Goal: Task Accomplishment & Management: Manage account settings

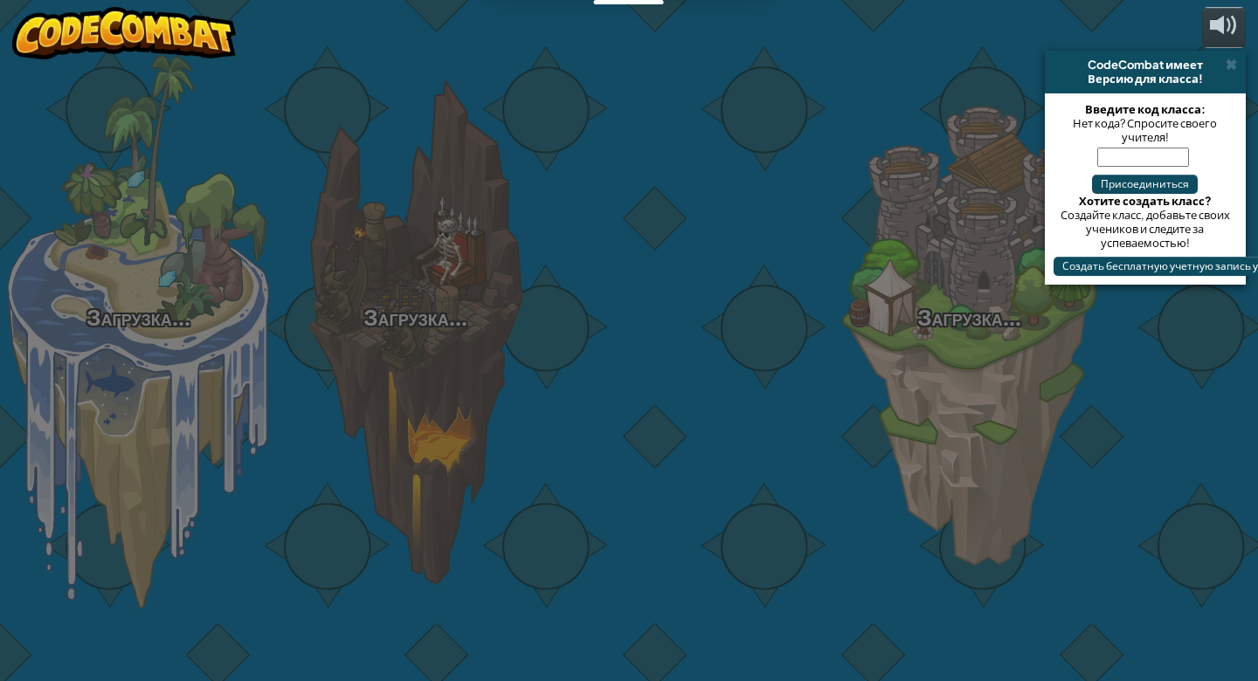
select select "ru"
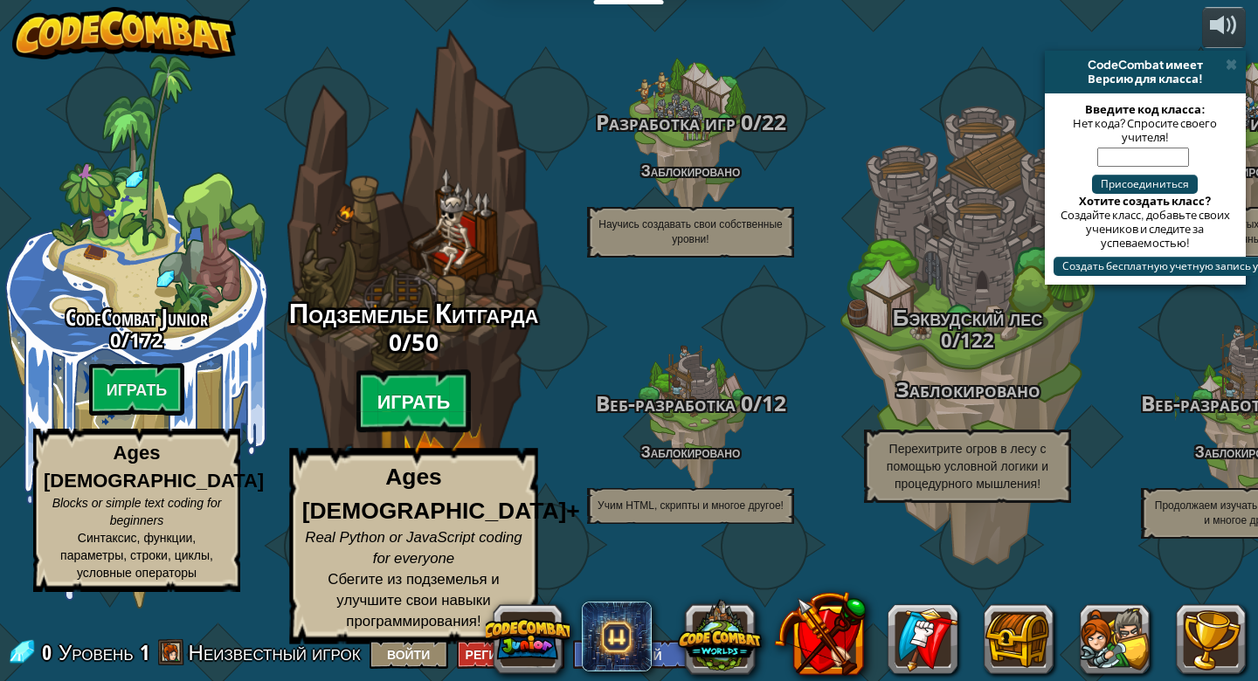
click at [462, 433] on btn "Играть" at bounding box center [413, 401] width 115 height 63
select select "ru"
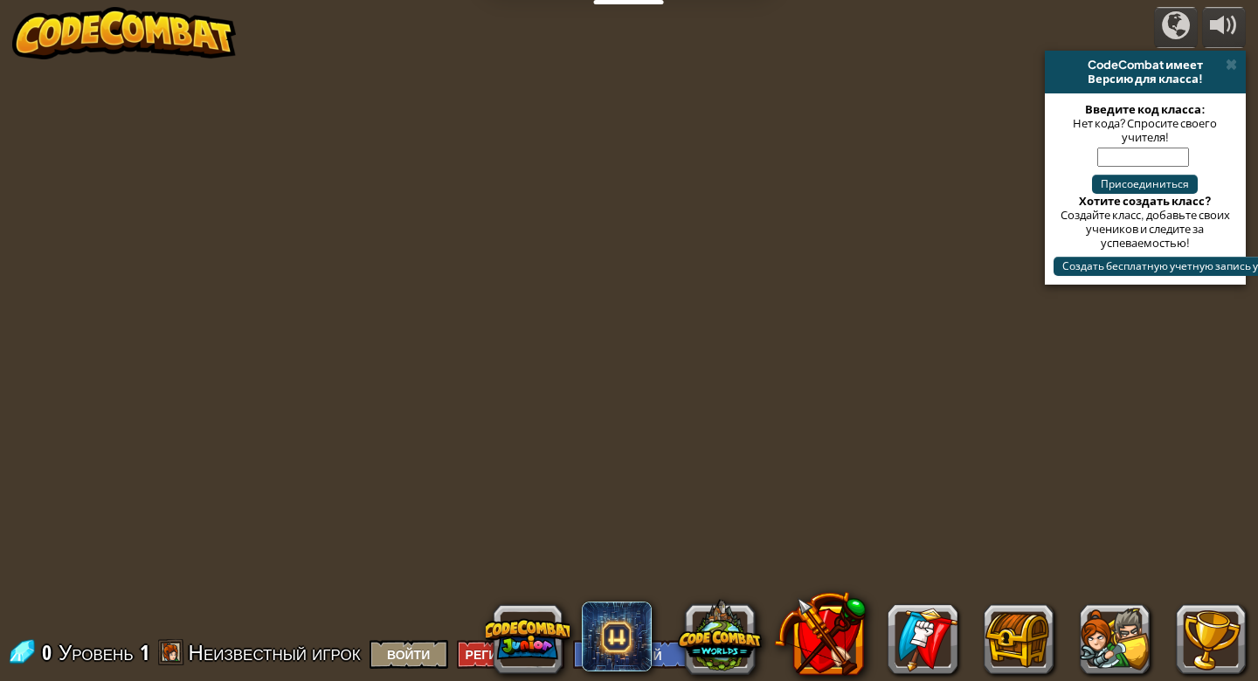
select select "ru"
click at [447, 659] on button "Войти" at bounding box center [408, 654] width 79 height 29
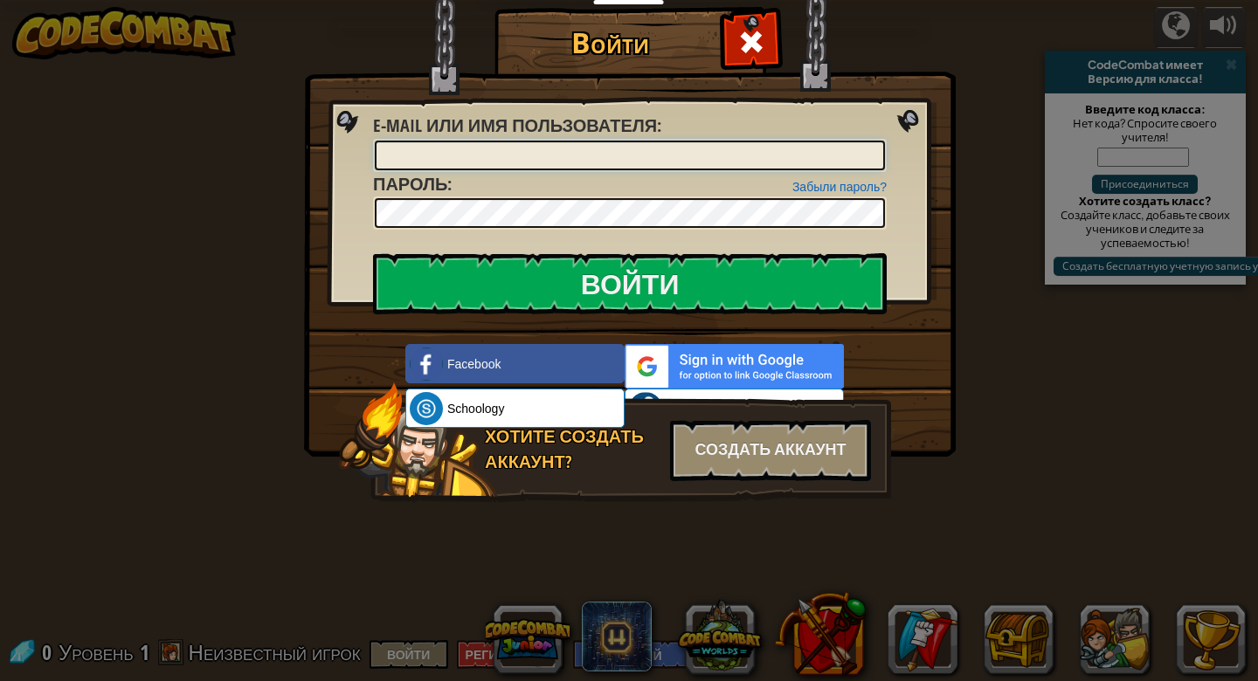
select select "ru"
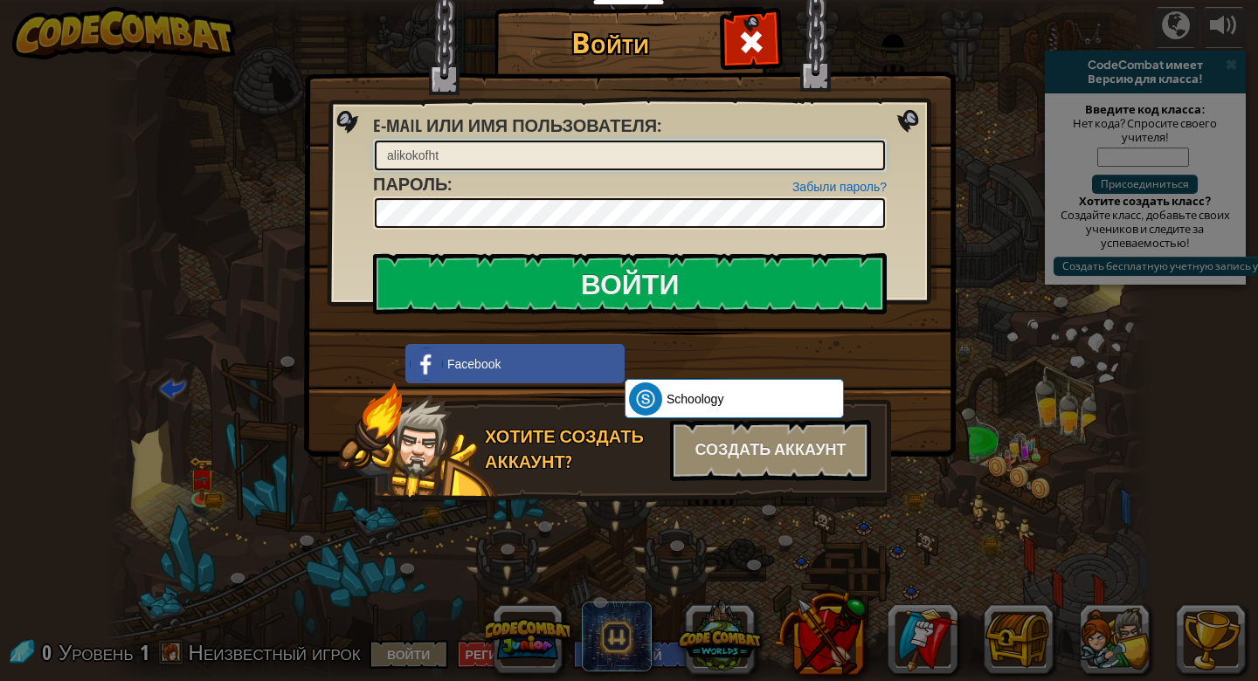
type input "alikokofht"
click at [634, 283] on input "Войти" at bounding box center [630, 283] width 514 height 61
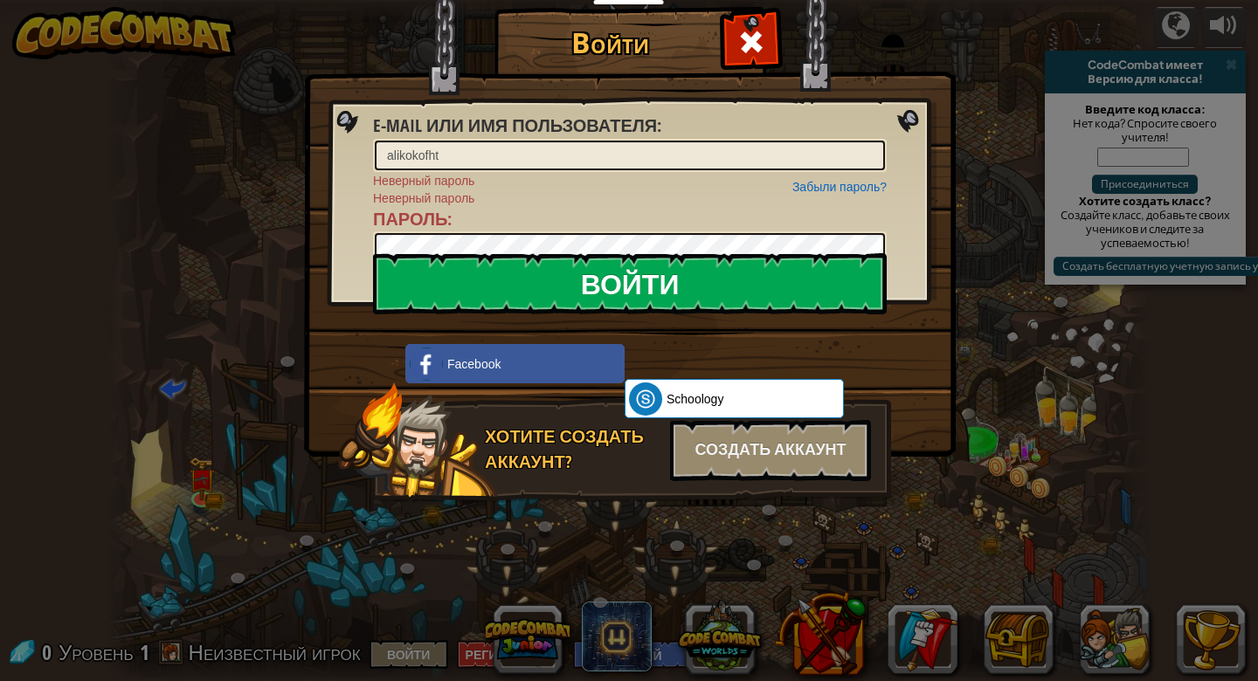
click at [462, 275] on input "Войти" at bounding box center [630, 283] width 514 height 61
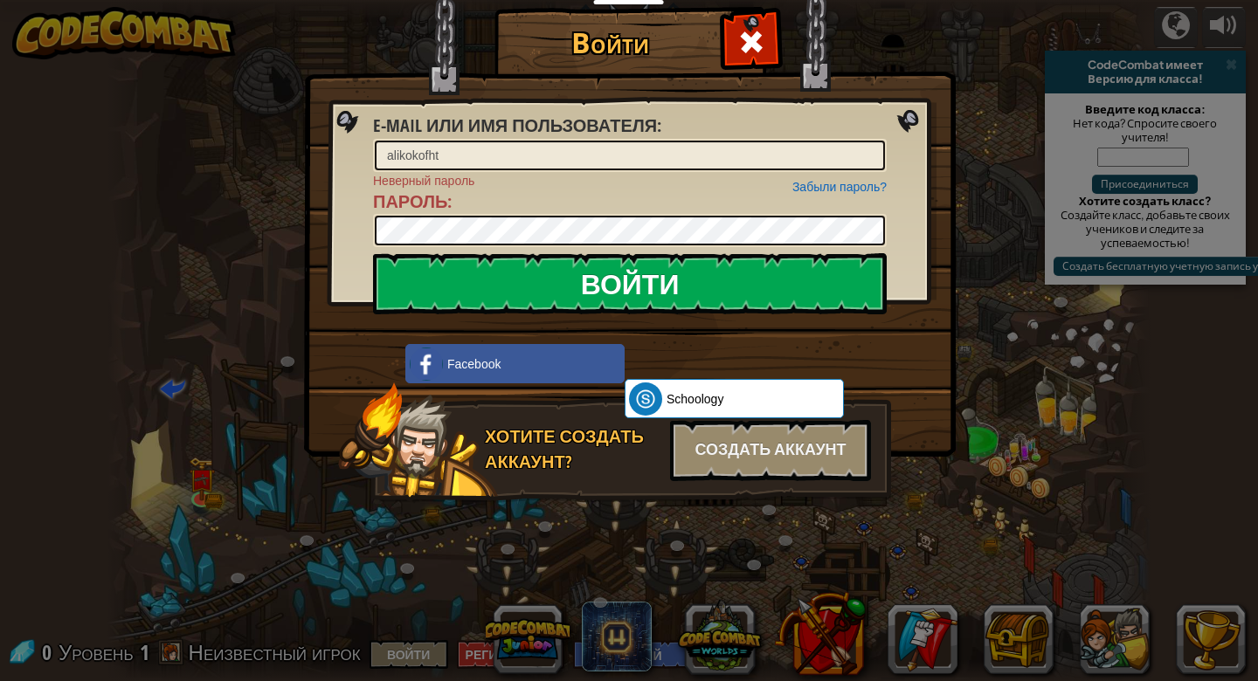
click at [759, 289] on input "Войти" at bounding box center [630, 283] width 514 height 61
click at [816, 178] on div "Забыли пароль?" at bounding box center [839, 186] width 94 height 17
click at [819, 191] on link "Забыли пароль?" at bounding box center [839, 187] width 94 height 14
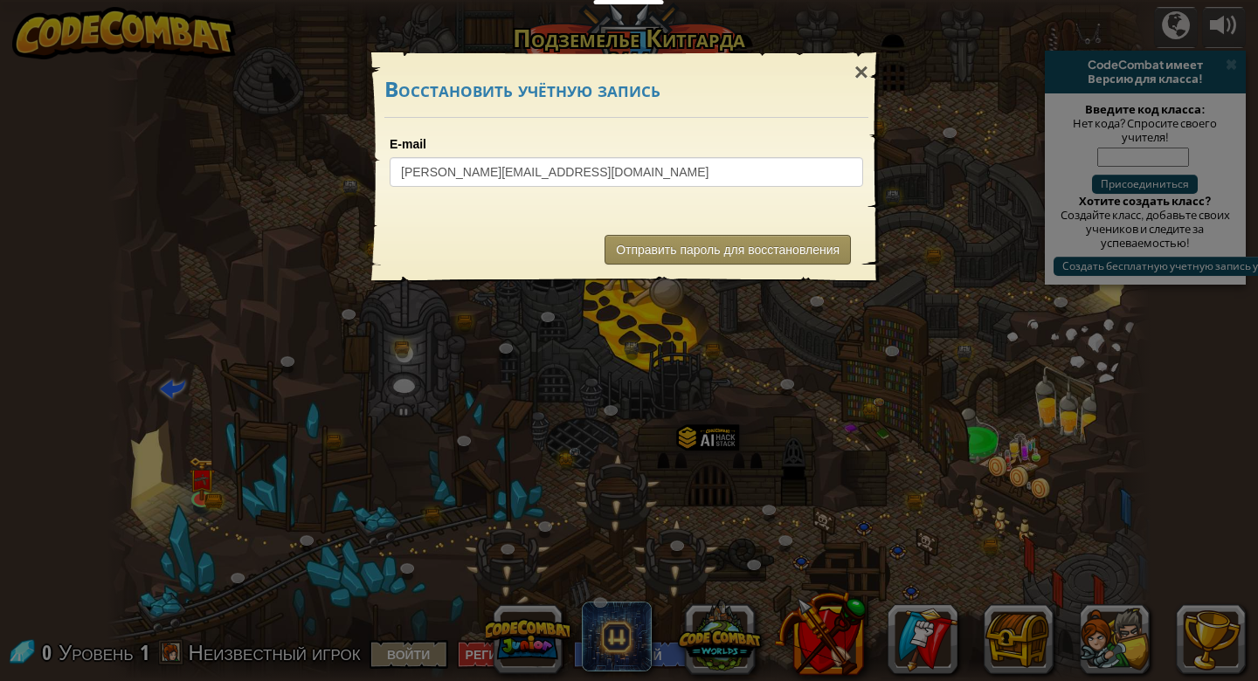
click at [704, 249] on button "Отправить пароль для восстановления" at bounding box center [727, 250] width 246 height 30
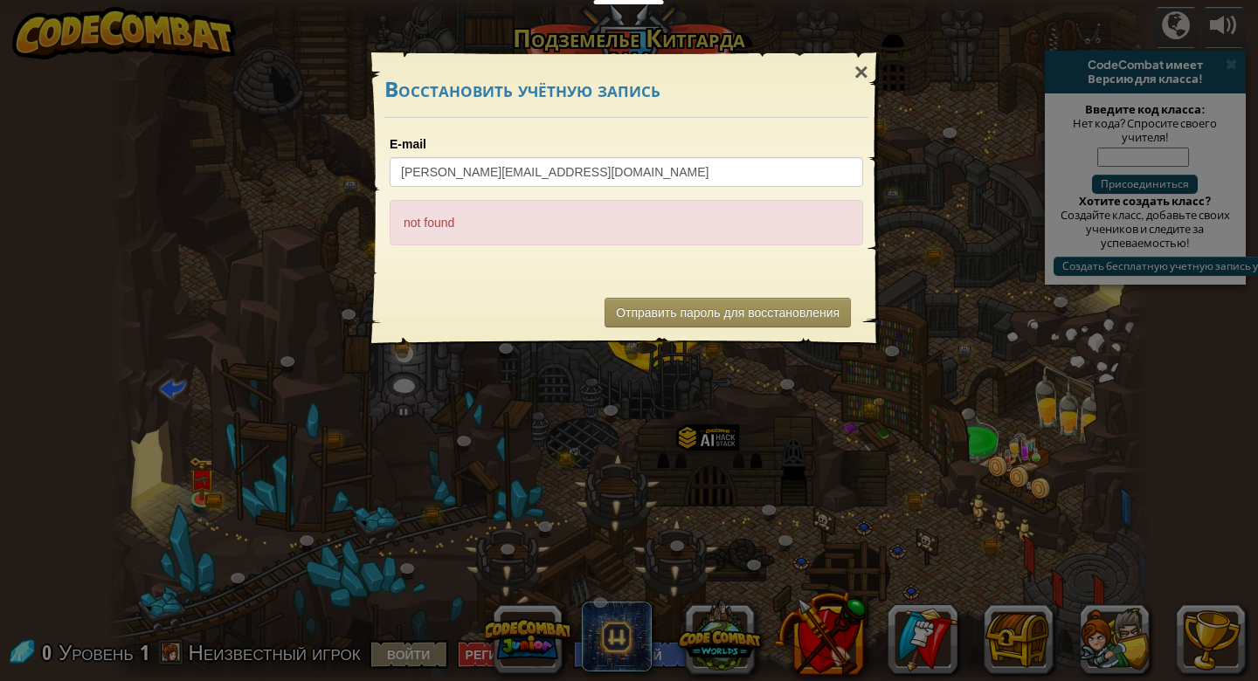
click at [500, 223] on div "not found" at bounding box center [626, 222] width 473 height 45
click at [434, 222] on div "not found" at bounding box center [626, 222] width 473 height 45
click at [630, 308] on button "Отправить пароль для восстановления" at bounding box center [727, 313] width 246 height 30
drag, startPoint x: 466, startPoint y: 220, endPoint x: 396, endPoint y: 228, distance: 71.2
click at [396, 228] on div "not found" at bounding box center [626, 222] width 473 height 45
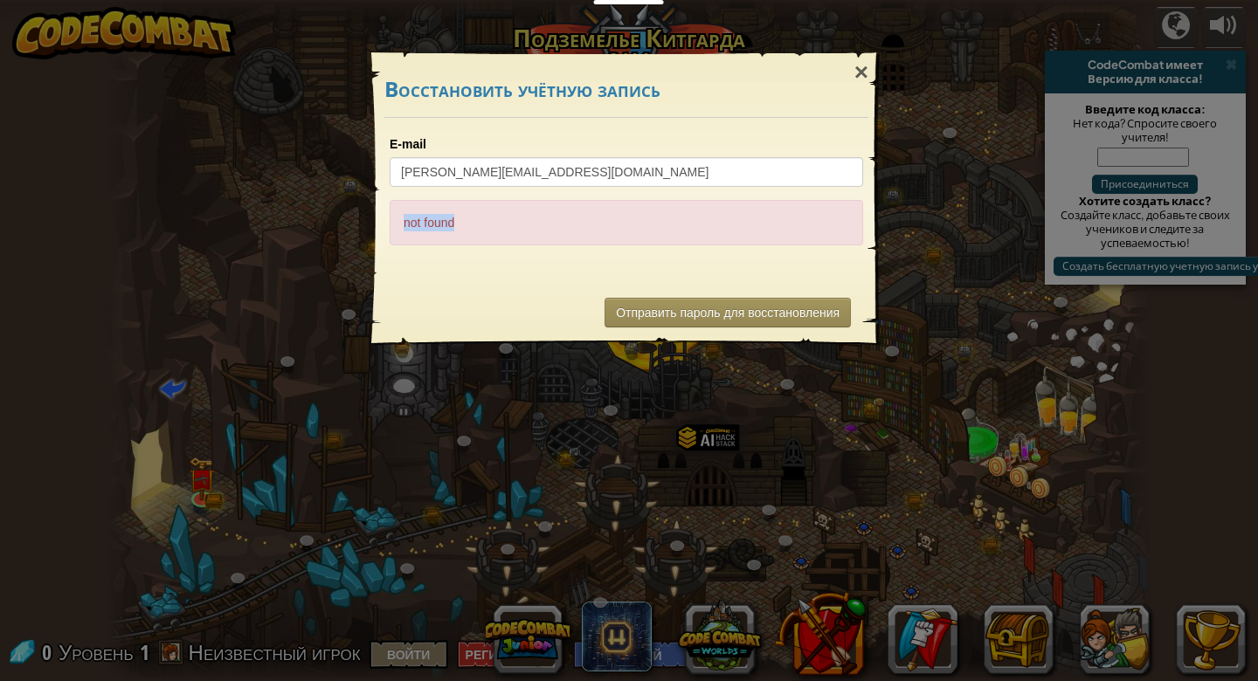
click at [861, 151] on div "E-mail [PERSON_NAME][EMAIL_ADDRESS][DOMAIN_NAME]" at bounding box center [626, 161] width 473 height 52
click at [653, 314] on button "Отправить пароль для восстановления" at bounding box center [727, 313] width 246 height 30
click at [452, 221] on div "not found" at bounding box center [626, 222] width 473 height 45
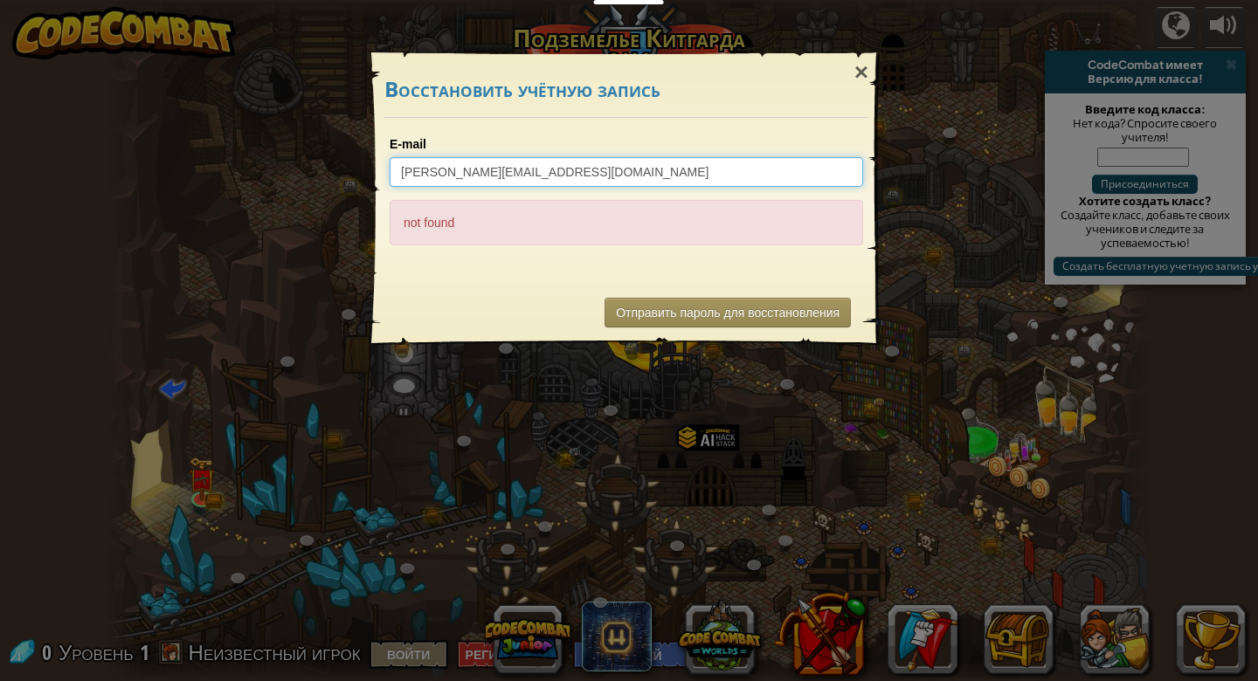
click at [597, 178] on input "[PERSON_NAME][EMAIL_ADDRESS][DOMAIN_NAME]" at bounding box center [626, 172] width 473 height 30
click at [483, 172] on input "[PERSON_NAME][EMAIL_ADDRESS][DOMAIN_NAME]" at bounding box center [626, 172] width 473 height 30
type input "[EMAIL_ADDRESS][DOMAIN_NAME]"
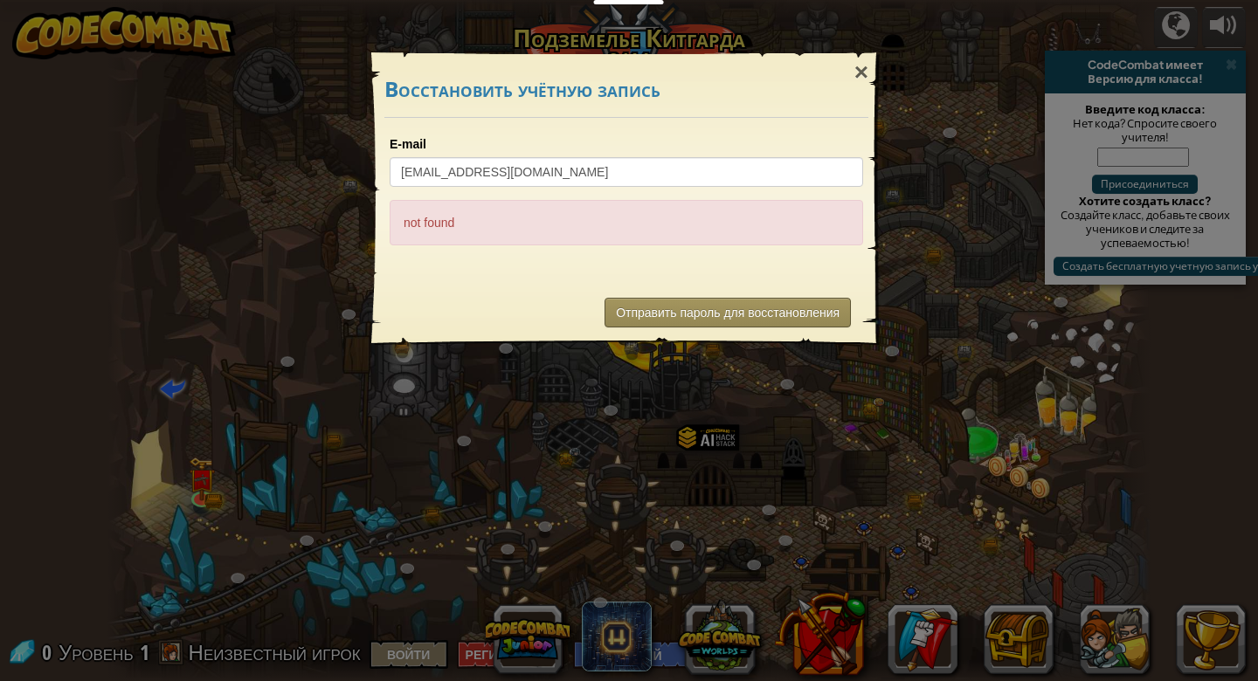
click at [625, 312] on button "Отправить пароль для восстановления" at bounding box center [727, 313] width 246 height 30
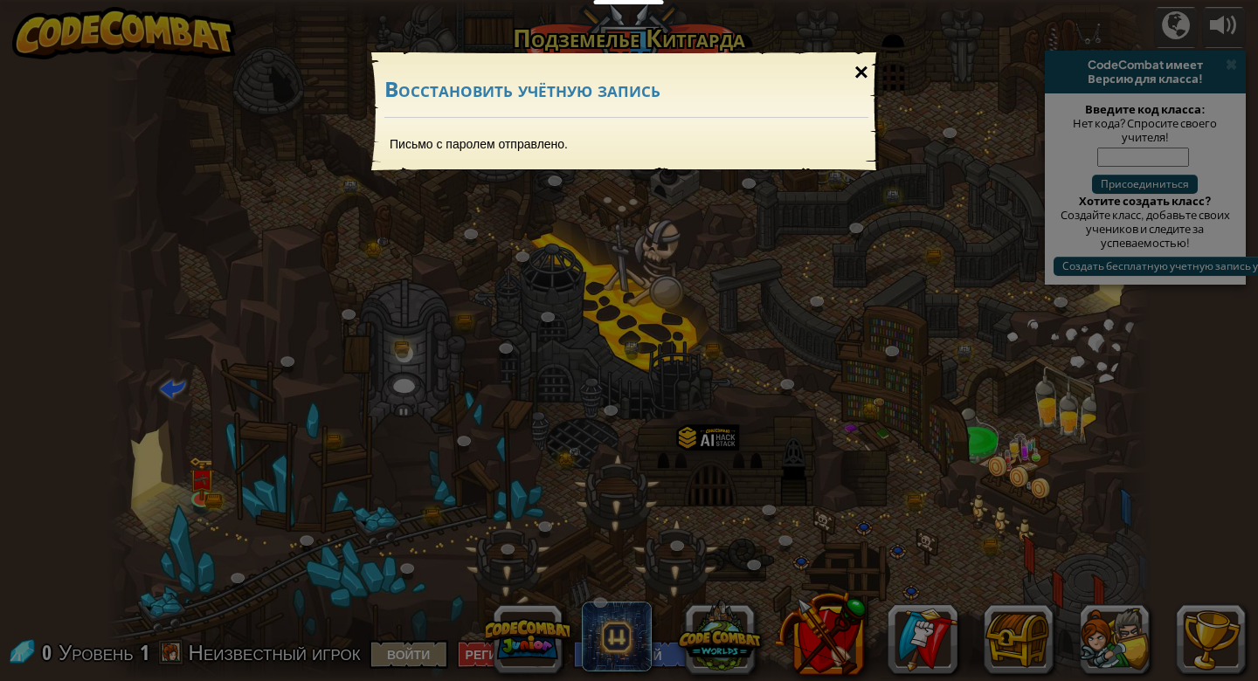
click at [866, 74] on div "×" at bounding box center [861, 72] width 40 height 51
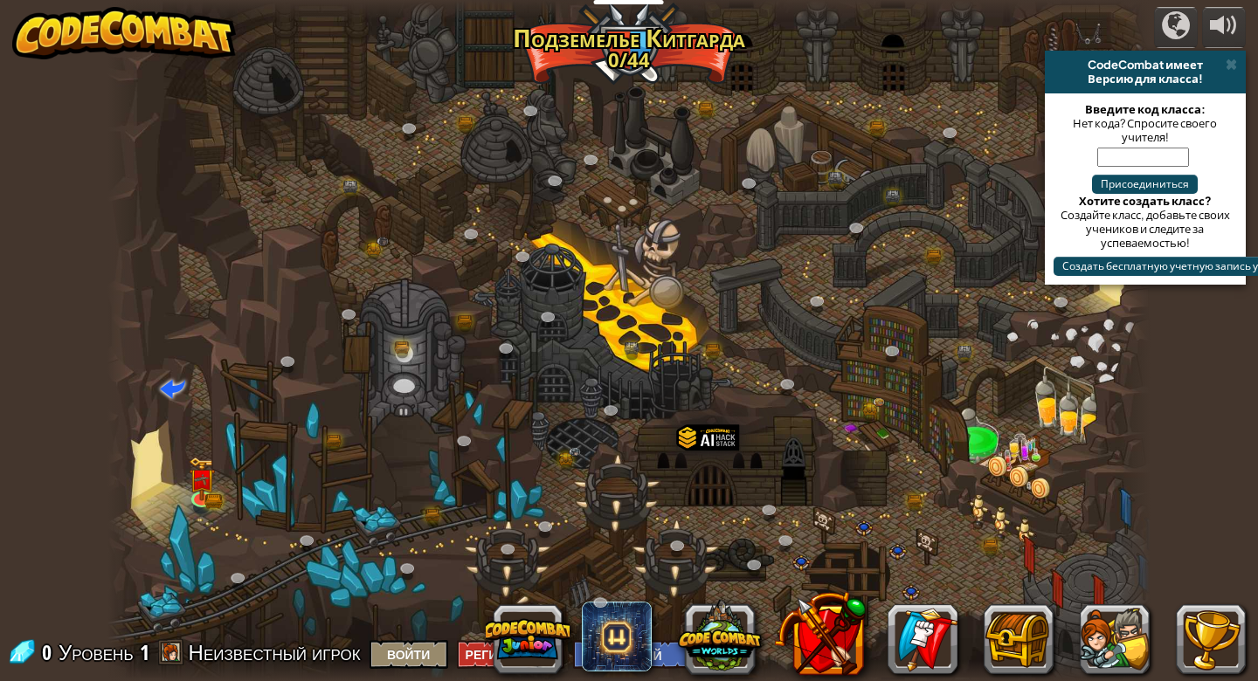
click at [448, 661] on button "Войти" at bounding box center [408, 654] width 79 height 29
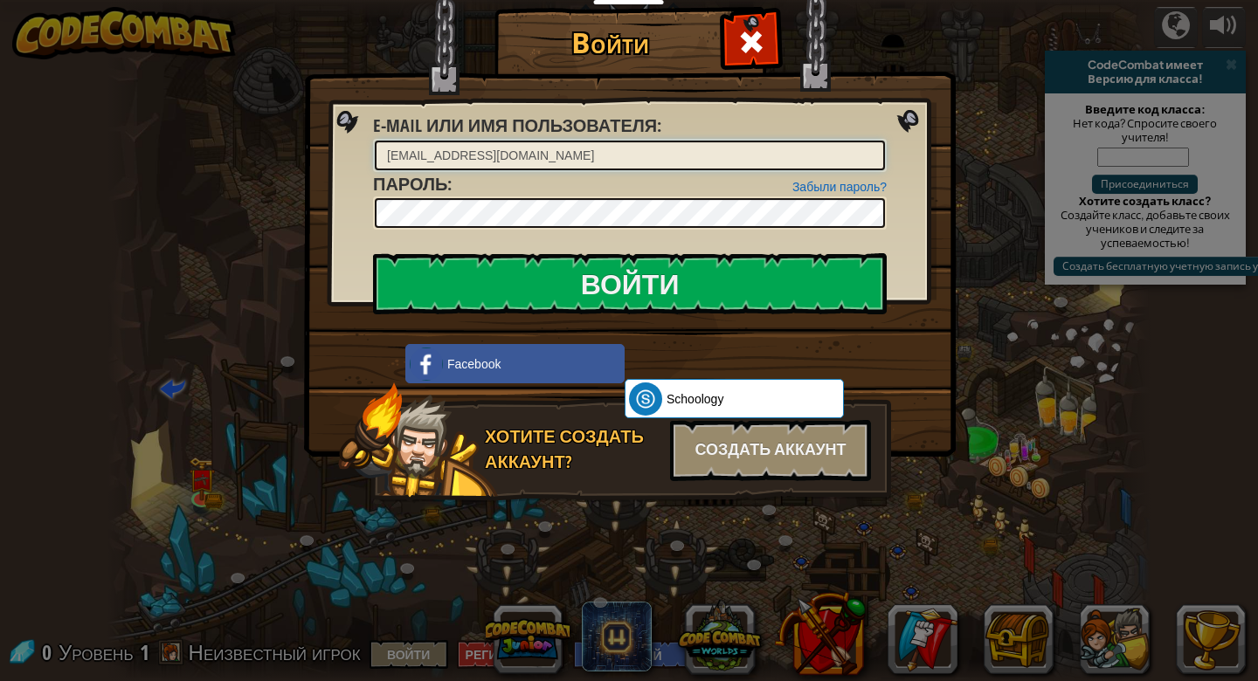
type input "[EMAIL_ADDRESS][DOMAIN_NAME]"
click at [552, 273] on input "Войти" at bounding box center [630, 283] width 514 height 61
